Goal: Navigation & Orientation: Find specific page/section

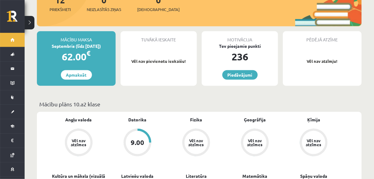
scroll to position [98, 0]
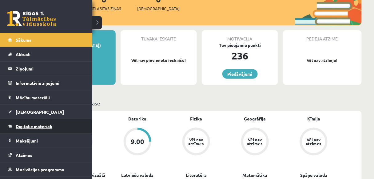
click at [44, 124] on span "Digitālie materiāli" at bounding box center [34, 127] width 37 height 6
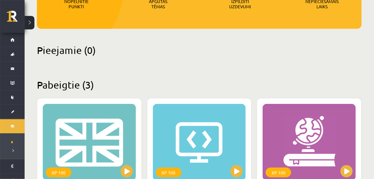
scroll to position [109, 0]
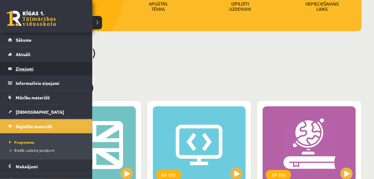
click at [26, 68] on legend "Ziņojumi 0" at bounding box center [50, 69] width 69 height 14
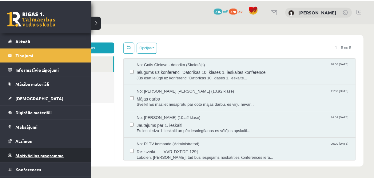
scroll to position [25, 0]
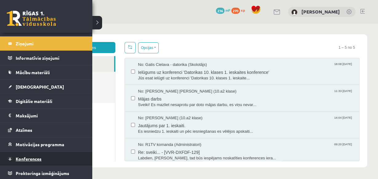
click at [22, 159] on span "Konferences" at bounding box center [29, 159] width 26 height 6
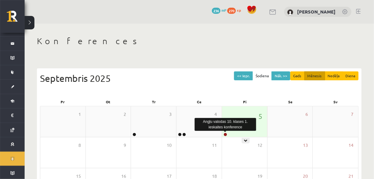
click at [226, 133] on link at bounding box center [225, 135] width 4 height 4
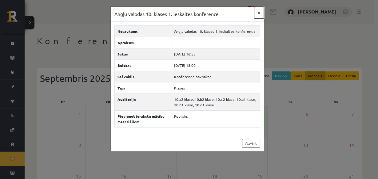
click at [257, 13] on button "×" at bounding box center [259, 13] width 10 height 12
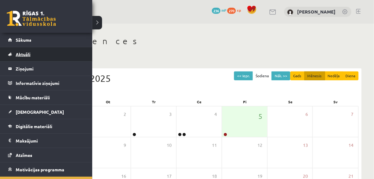
click at [31, 53] on link "Aktuāli" at bounding box center [46, 54] width 77 height 14
